Goal: Information Seeking & Learning: Learn about a topic

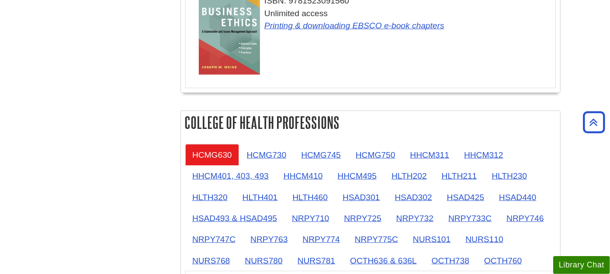
scroll to position [492, 0]
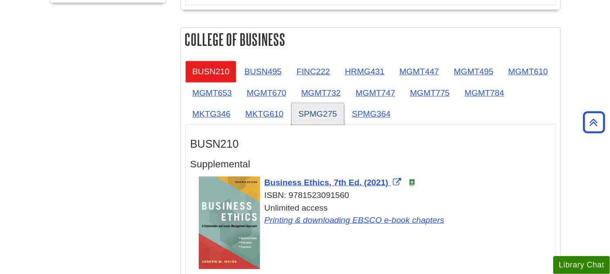
click at [308, 115] on link "SPMG275" at bounding box center [318, 113] width 53 height 21
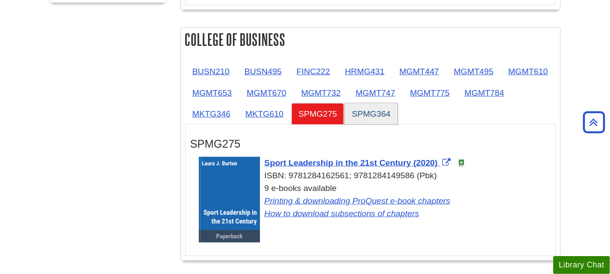
click at [367, 114] on link "SPMG364" at bounding box center [371, 113] width 53 height 21
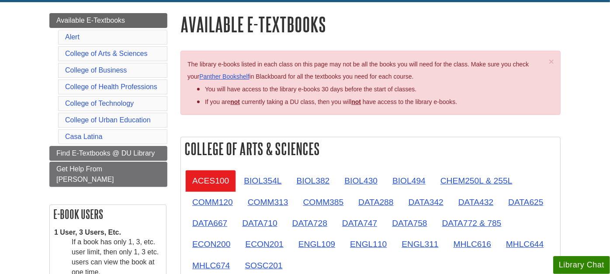
scroll to position [152, 0]
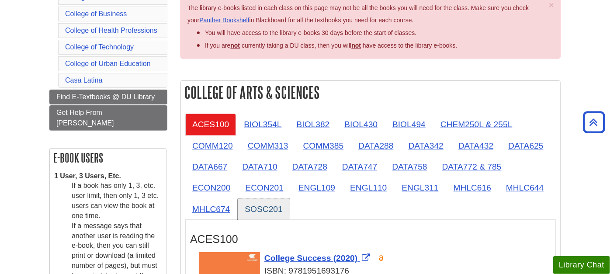
click at [271, 206] on link "SOSC201" at bounding box center [264, 208] width 52 height 21
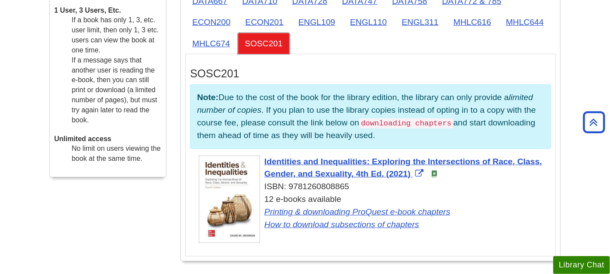
scroll to position [347, 0]
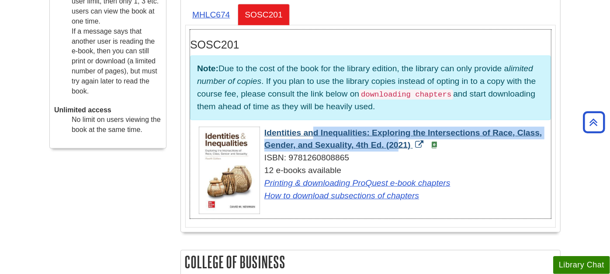
drag, startPoint x: 263, startPoint y: 127, endPoint x: 351, endPoint y: 142, distance: 89.5
click at [351, 142] on div "Identities and Inequalities: Exploring the Intersections of Race, Class, Gender…" at bounding box center [375, 165] width 352 height 76
copy span "Identities and Inequalities: Exploring the Intersections of Race, Class, Gender…"
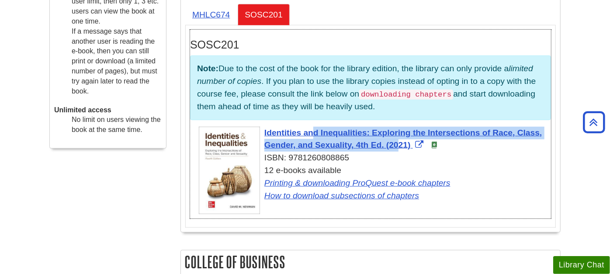
copy span "Identities and Inequalities: Exploring the Intersections of Race, Class, Gender…"
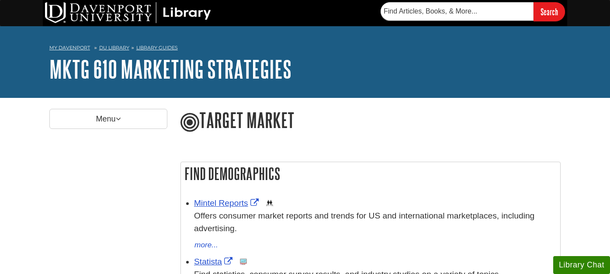
scroll to position [52, 0]
